Goal: Check status: Check status

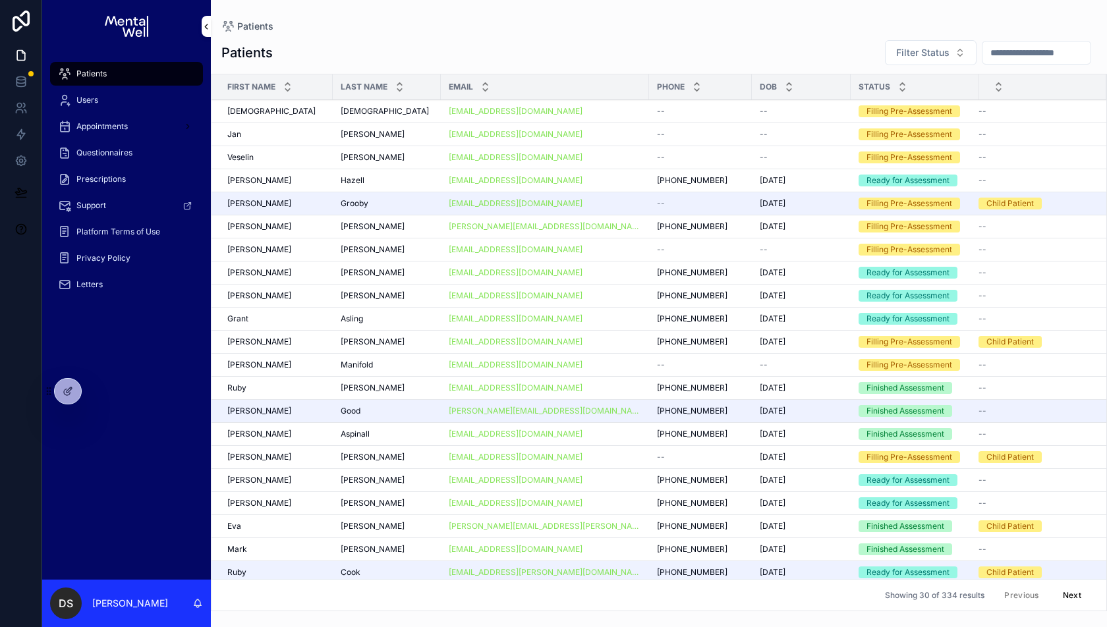
click at [288, 180] on div "[PERSON_NAME] [PERSON_NAME]" at bounding box center [275, 180] width 97 height 11
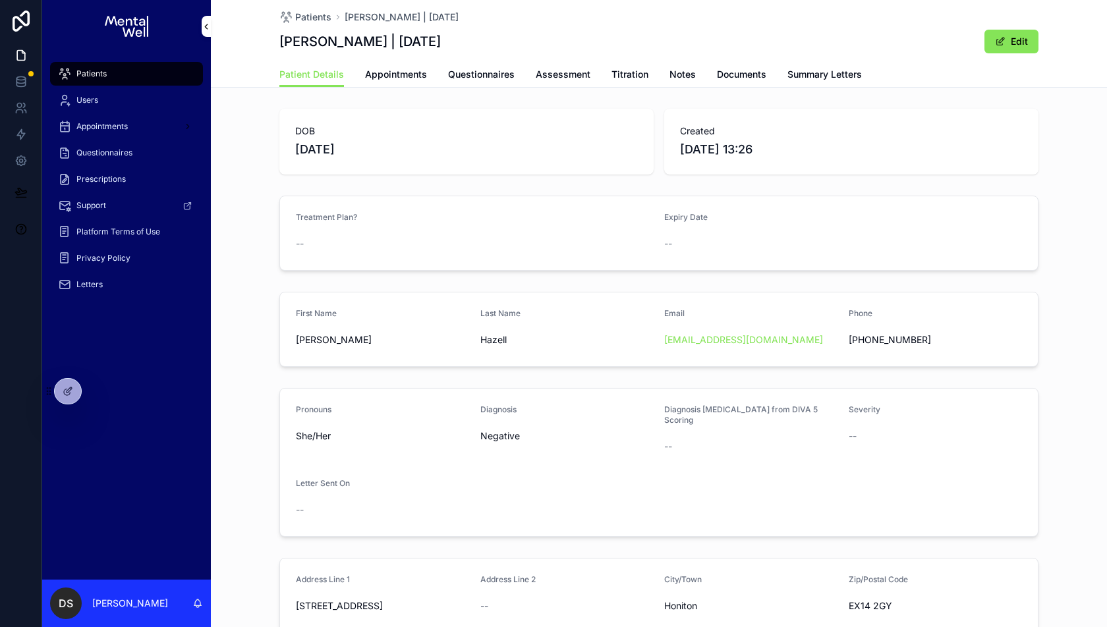
click at [460, 76] on span "Questionnaires" at bounding box center [481, 74] width 67 height 13
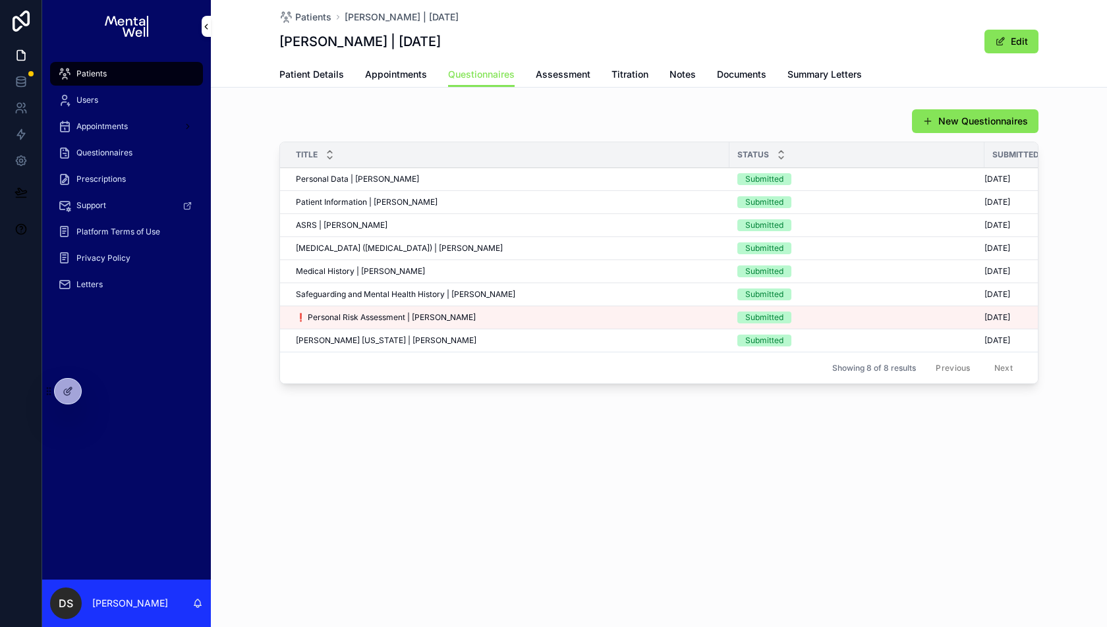
click at [506, 317] on div "❗ Personal Risk Assessment | [PERSON_NAME] ❗ Personal Risk Assessment | [PERSON…" at bounding box center [508, 317] width 425 height 11
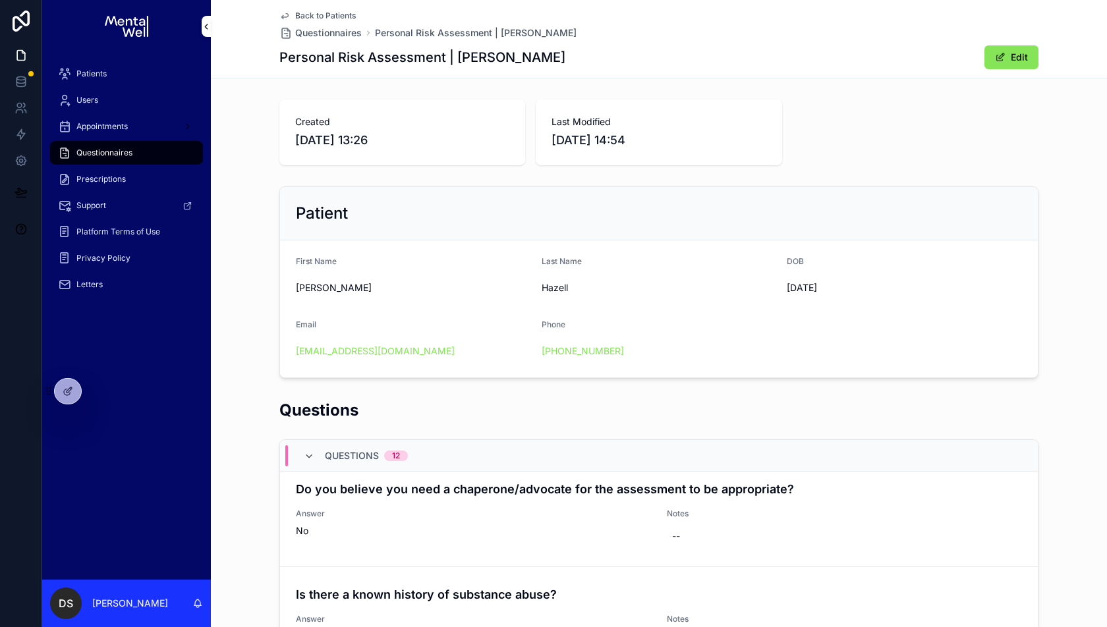
click at [343, 12] on span "Back to Patients" at bounding box center [325, 16] width 61 height 11
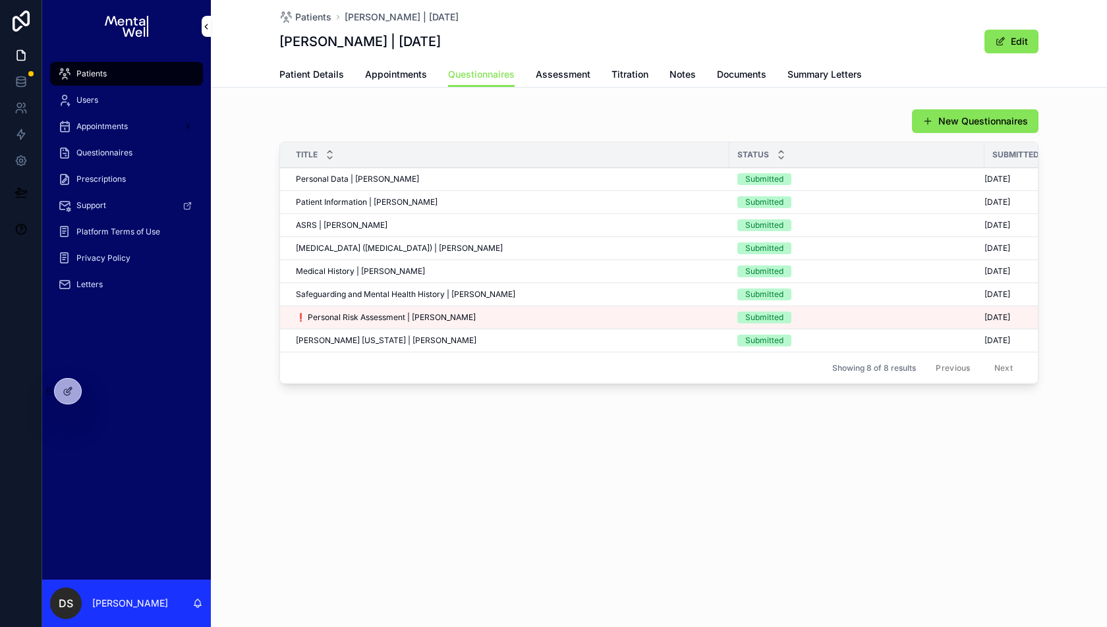
click at [319, 73] on span "Patient Details" at bounding box center [311, 74] width 65 height 13
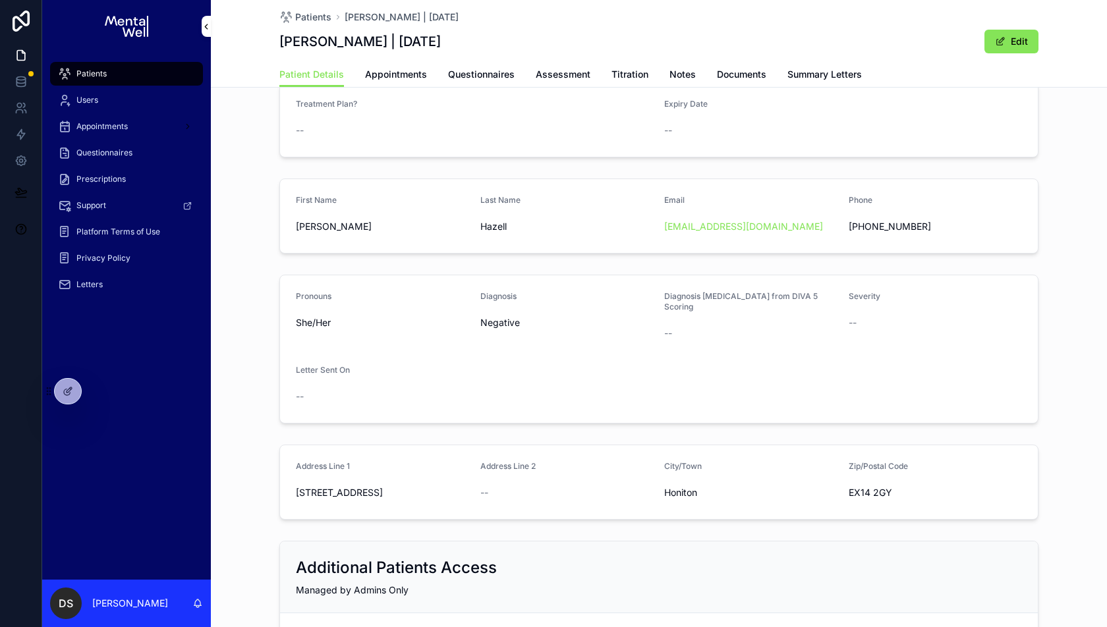
scroll to position [247, 0]
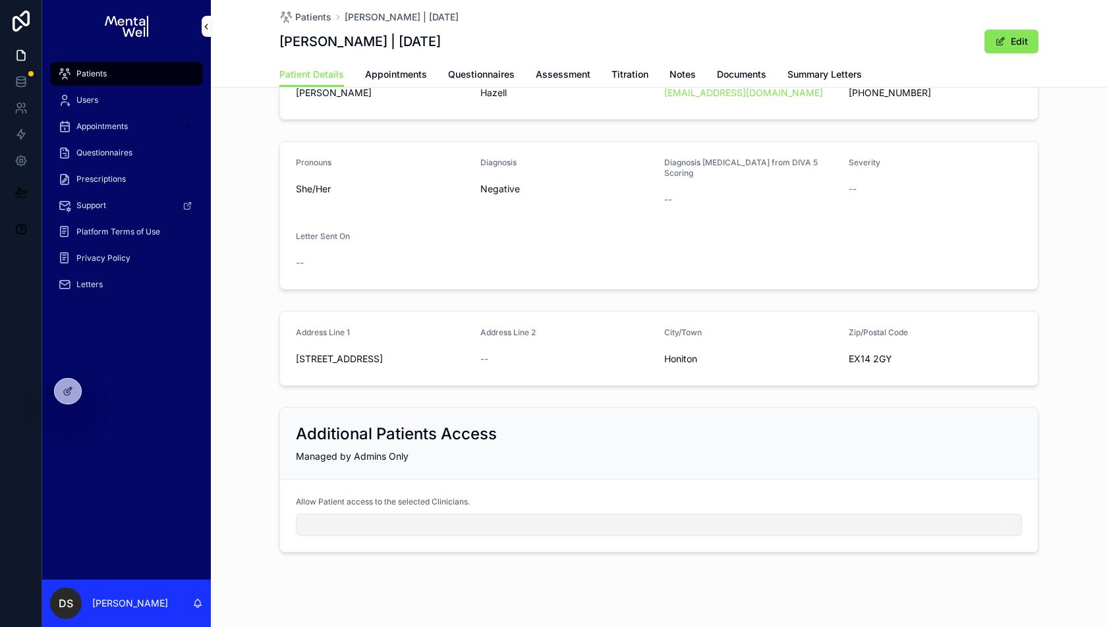
click at [435, 514] on button "Select Button" at bounding box center [659, 525] width 726 height 22
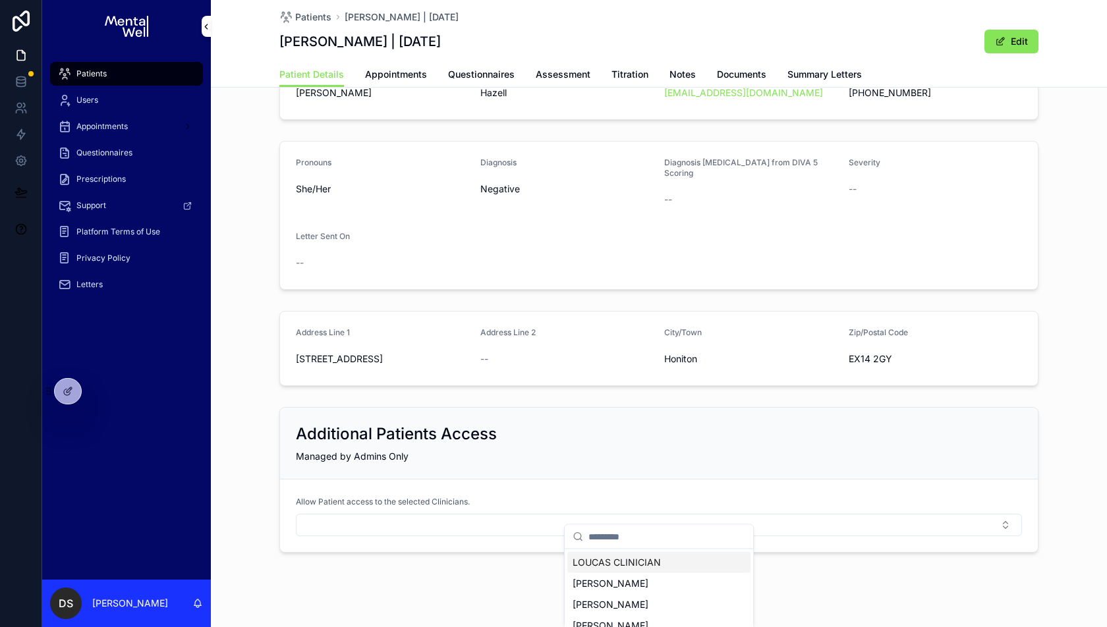
scroll to position [16, 0]
click at [605, 582] on span "[PERSON_NAME]" at bounding box center [610, 588] width 76 height 13
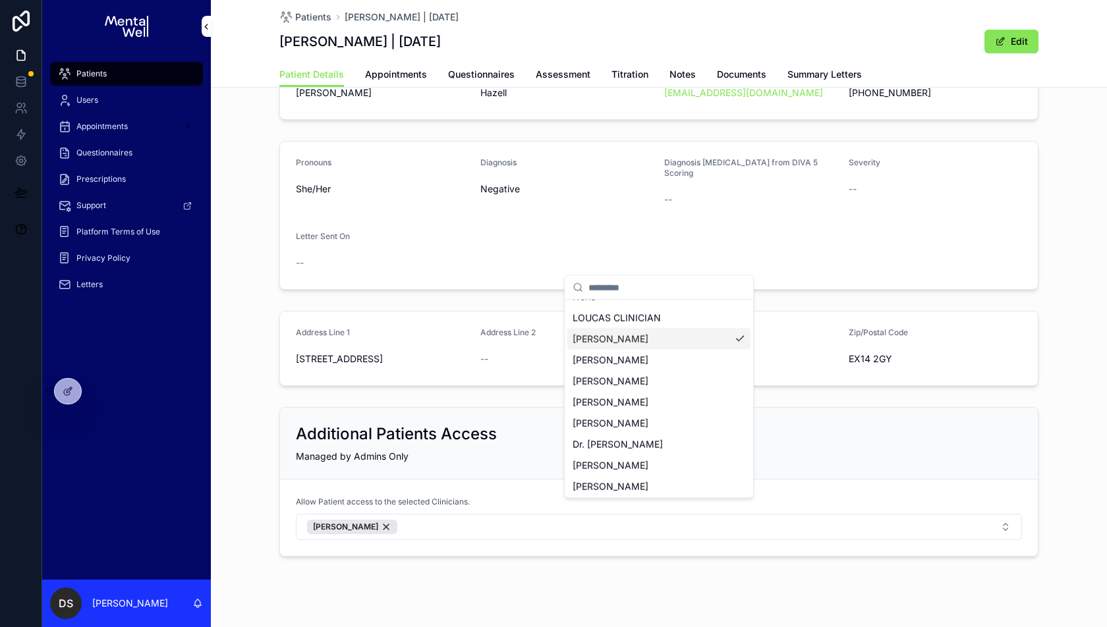
scroll to position [0, 0]
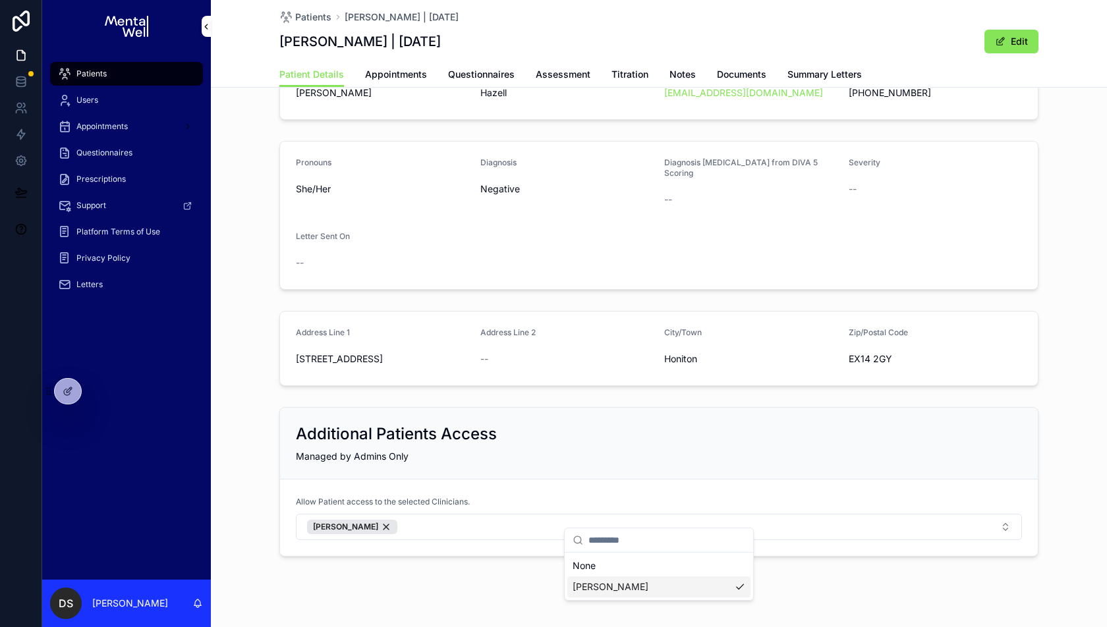
click at [443, 408] on div "Additional Patients Access Managed by Admins Only" at bounding box center [658, 444] width 757 height 72
click at [405, 78] on span "Appointments" at bounding box center [396, 74] width 62 height 13
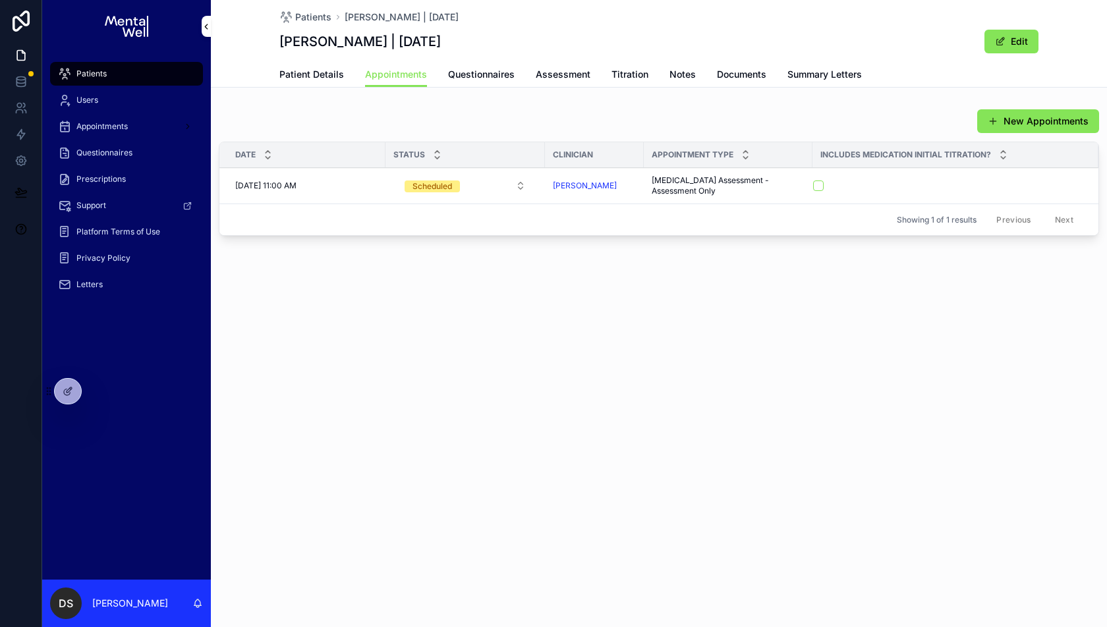
click at [103, 342] on div "Patients Users Appointments Questionnaires Prescriptions Support Platform Terms…" at bounding box center [126, 316] width 169 height 527
click at [107, 391] on div at bounding box center [96, 391] width 21 height 21
click at [98, 391] on icon at bounding box center [97, 391] width 11 height 11
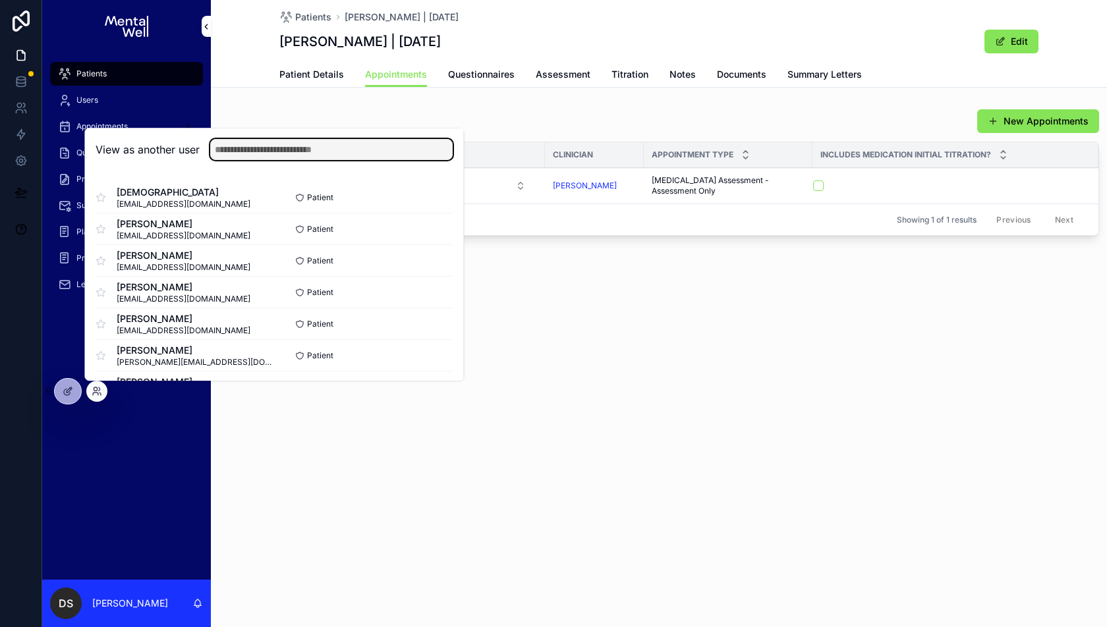
click at [275, 148] on input "text" at bounding box center [331, 149] width 242 height 21
type input "********"
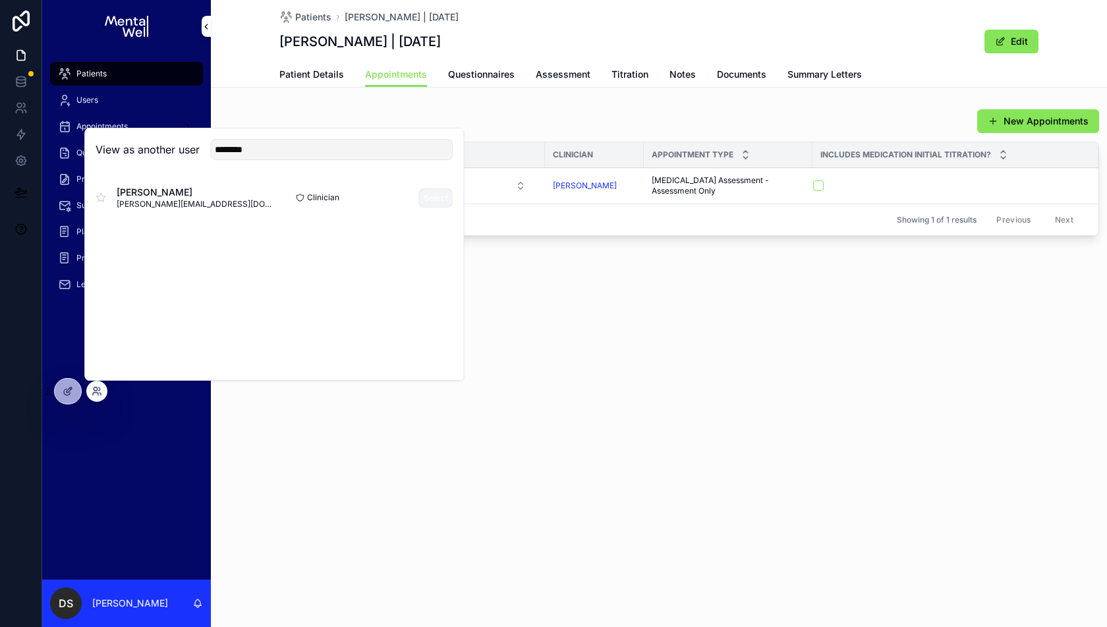
click at [445, 200] on button "Select" at bounding box center [436, 197] width 34 height 19
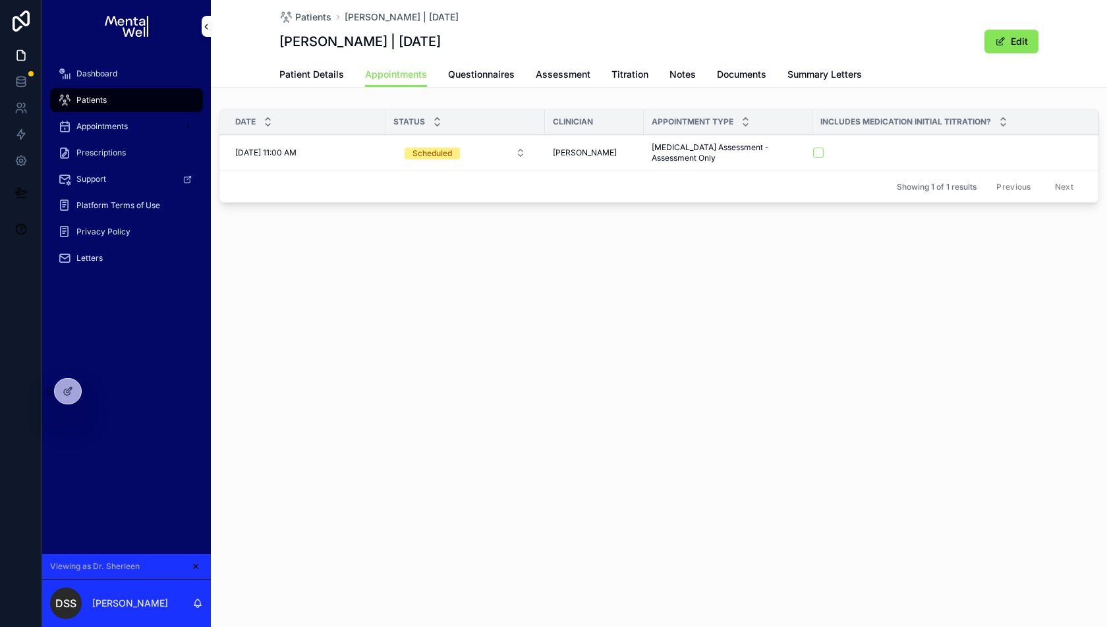
click at [97, 100] on span "Patients" at bounding box center [91, 100] width 30 height 11
